Goal: Task Accomplishment & Management: Use online tool/utility

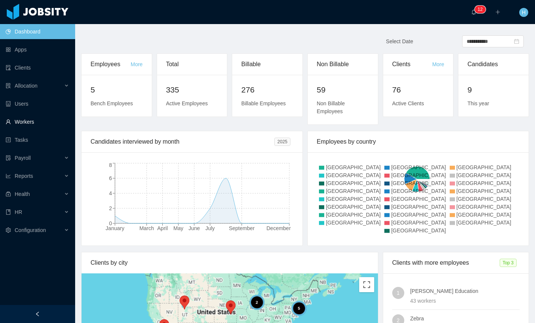
click at [35, 121] on link "Workers" at bounding box center [37, 121] width 63 height 15
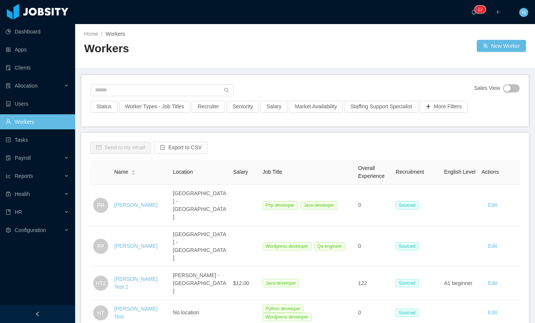
click at [133, 202] on link "Pepito Ramirez" at bounding box center [135, 205] width 43 height 6
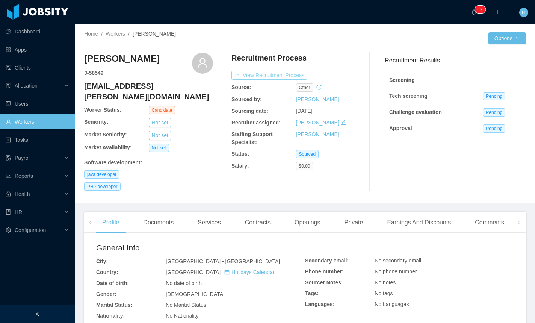
click at [269, 78] on button "View Recruitment Process" at bounding box center [269, 75] width 76 height 9
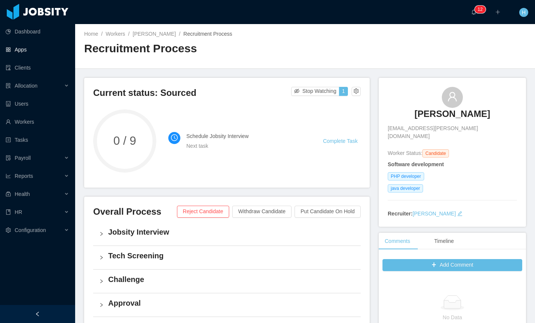
click at [146, 33] on link "Pepito Ramirez" at bounding box center [154, 34] width 43 height 6
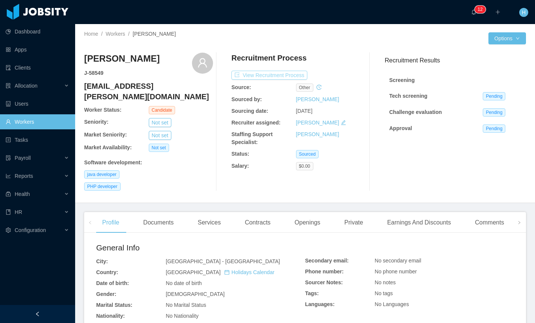
click at [276, 76] on button "View Recruitment Process" at bounding box center [269, 75] width 76 height 9
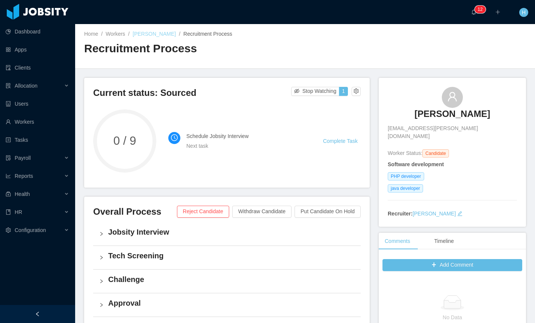
click at [142, 37] on link "Pepito Ramirez" at bounding box center [154, 34] width 43 height 6
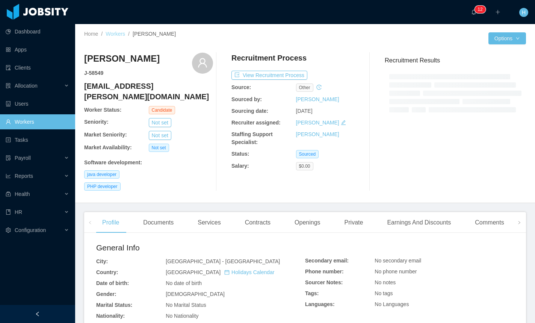
click at [118, 34] on link "Workers" at bounding box center [116, 34] width 20 height 6
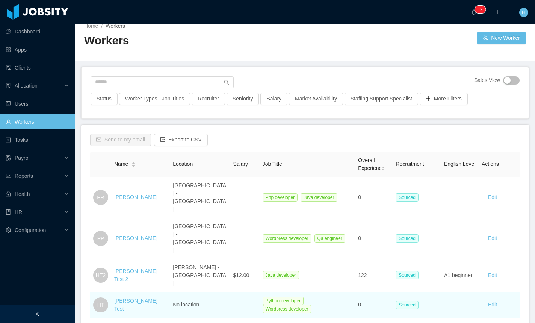
scroll to position [9, 0]
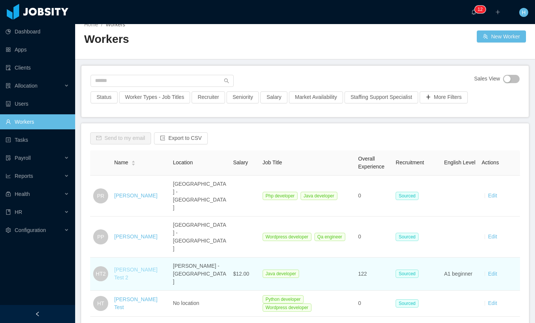
click at [139, 266] on link "[PERSON_NAME] Test 2" at bounding box center [135, 273] width 43 height 14
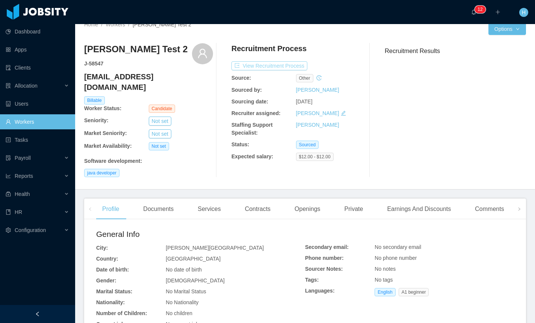
click at [274, 66] on button "View Recruitment Process" at bounding box center [269, 65] width 76 height 9
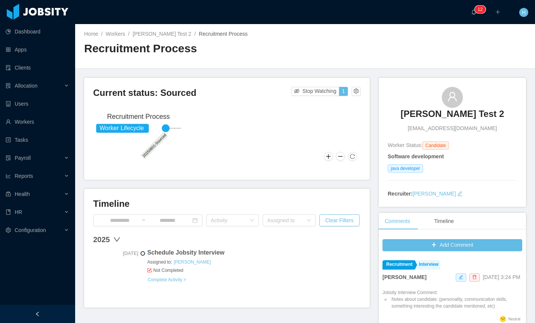
scroll to position [2, 0]
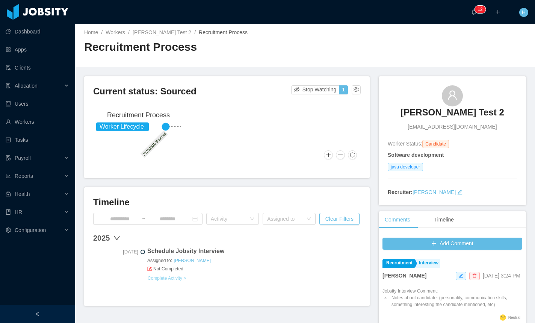
click at [179, 279] on link "Complete Activity >" at bounding box center [166, 278] width 39 height 6
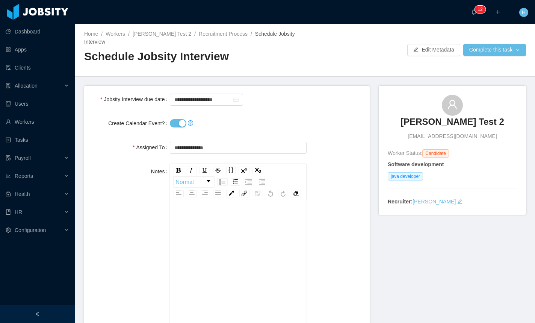
click at [179, 119] on button "Create Calendar Event?" at bounding box center [178, 123] width 17 height 8
drag, startPoint x: 493, startPoint y: 37, endPoint x: 492, endPoint y: 44, distance: 6.4
click at [493, 37] on div "Home / Workers / [PERSON_NAME] Test 2 / Recruitment Process / Schedule Jobsity …" at bounding box center [305, 50] width 460 height 53
click at [492, 44] on button "Complete this task" at bounding box center [494, 50] width 63 height 12
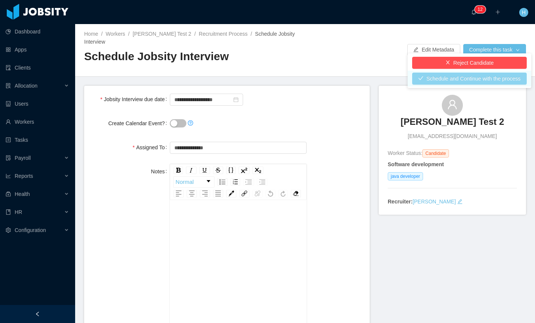
click at [461, 80] on button "Schedule and Continue with the process" at bounding box center [469, 78] width 115 height 12
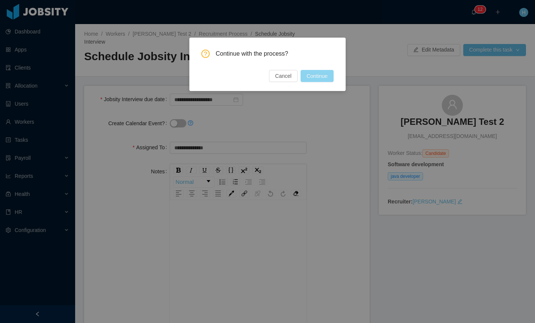
click at [314, 78] on button "Continue" at bounding box center [316, 76] width 33 height 12
